Goal: Information Seeking & Learning: Check status

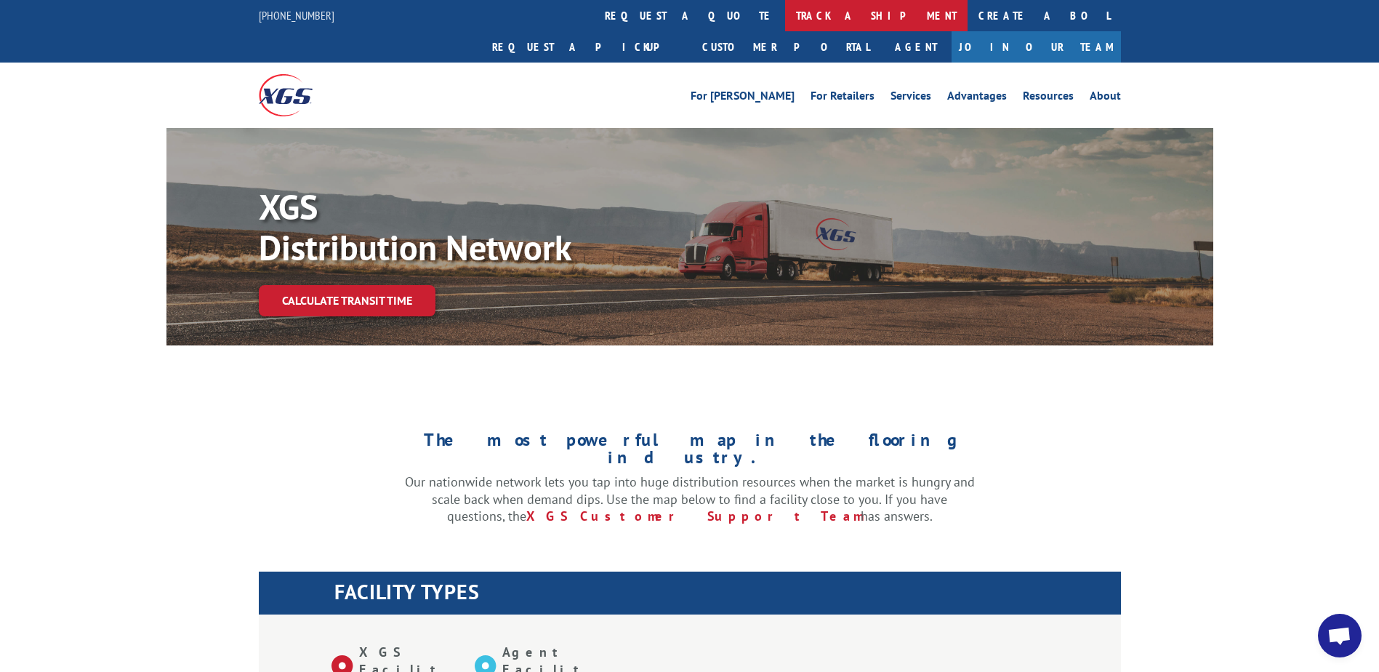
click at [785, 18] on link "track a shipment" at bounding box center [876, 15] width 182 height 31
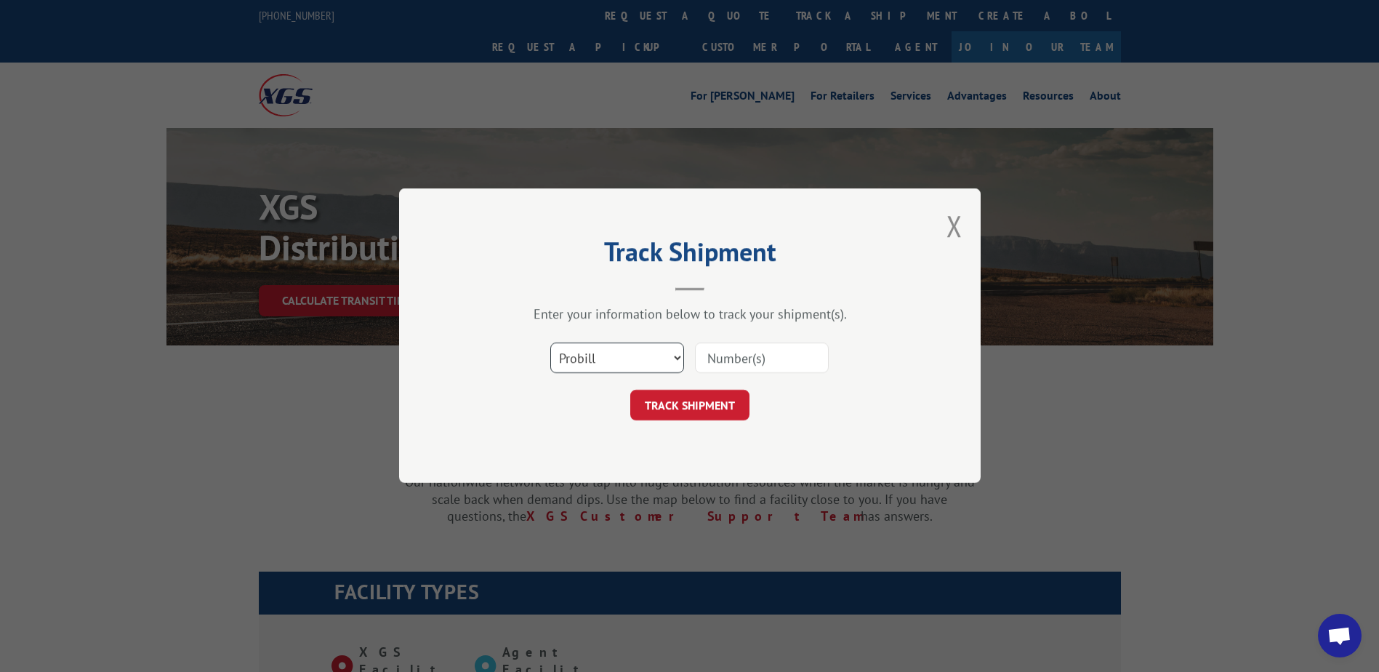
drag, startPoint x: 633, startPoint y: 350, endPoint x: 633, endPoint y: 366, distance: 15.3
click at [633, 350] on select "Select category... Probill BOL PO" at bounding box center [617, 358] width 134 height 31
select select "bol"
click at [550, 343] on select "Select category... Probill BOL PO" at bounding box center [617, 358] width 134 height 31
click at [724, 361] on input at bounding box center [762, 358] width 134 height 31
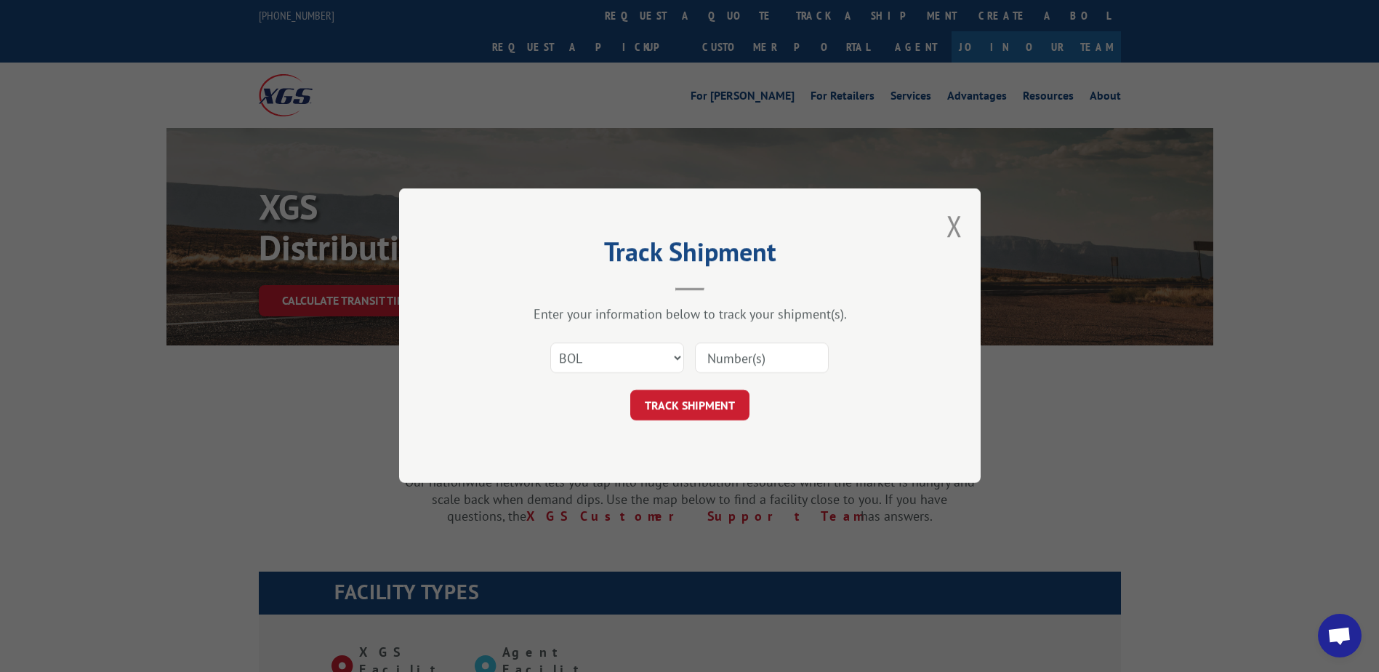
paste input "Shipment 0002846078 / 1"
drag, startPoint x: 768, startPoint y: 357, endPoint x: 638, endPoint y: 350, distance: 131.1
click at [638, 350] on div "Select category... Probill BOL PO Shipment 0002846078" at bounding box center [690, 358] width 436 height 48
type input "2846078"
click at [708, 398] on button "TRACK SHIPMENT" at bounding box center [689, 405] width 119 height 31
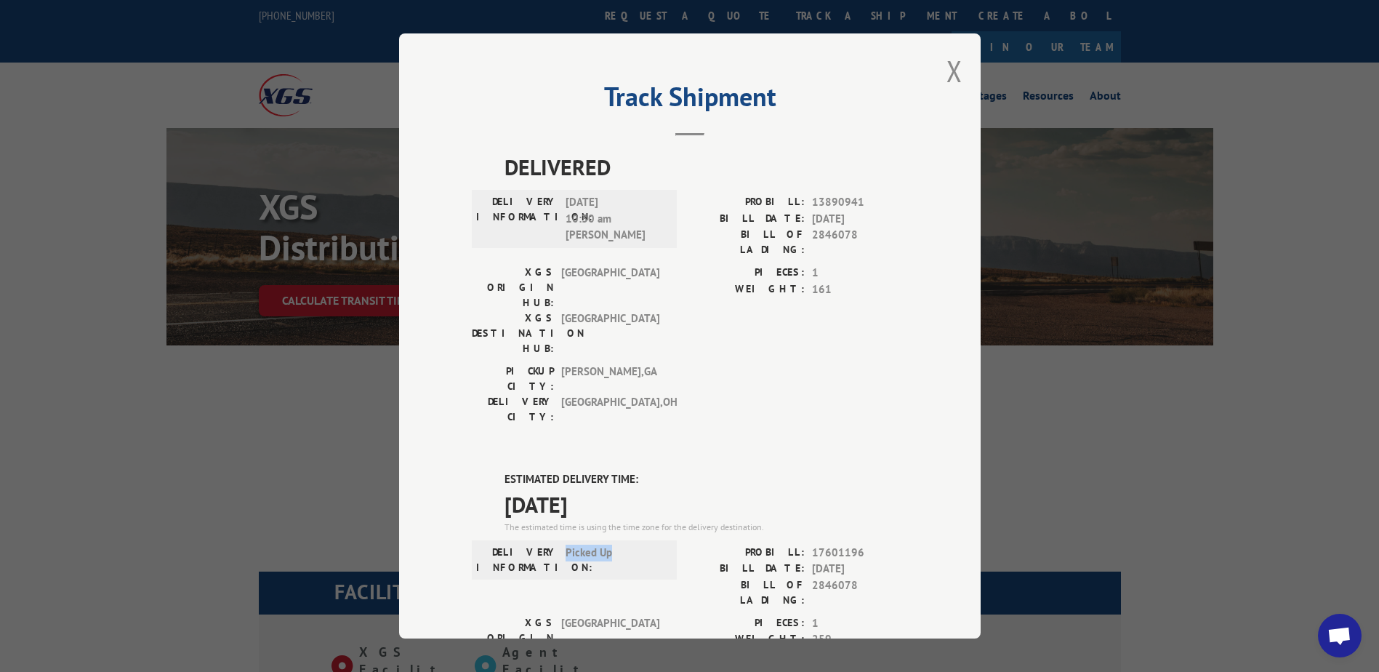
drag, startPoint x: 614, startPoint y: 474, endPoint x: 558, endPoint y: 465, distance: 56.1
click at [558, 545] on div "DELIVERY INFORMATION: Picked Up" at bounding box center [574, 560] width 196 height 31
drag, startPoint x: 558, startPoint y: 465, endPoint x: 614, endPoint y: 478, distance: 56.8
click at [614, 545] on span "Picked Up" at bounding box center [615, 560] width 98 height 31
click at [947, 68] on button "Close modal" at bounding box center [955, 71] width 16 height 39
